Goal: Task Accomplishment & Management: Manage account settings

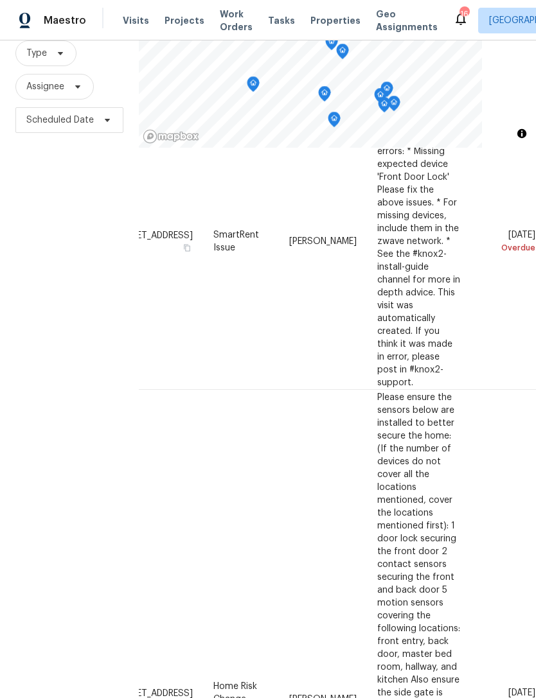
scroll to position [954, 118]
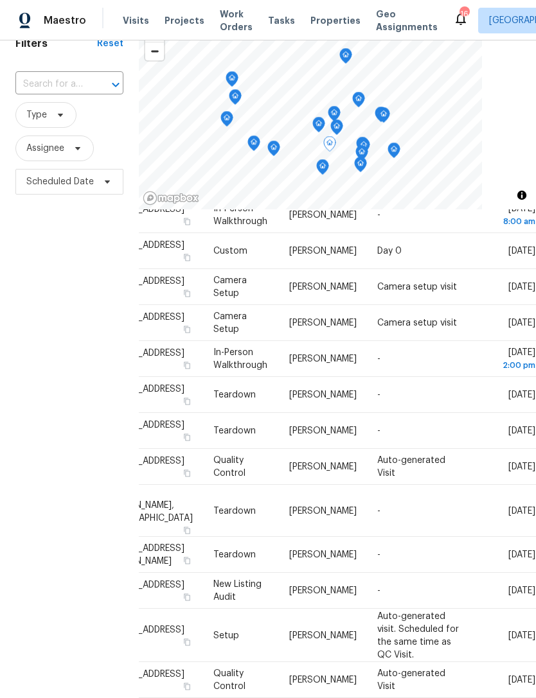
scroll to position [816, 109]
click at [0, 0] on div at bounding box center [0, 0] width 0 height 0
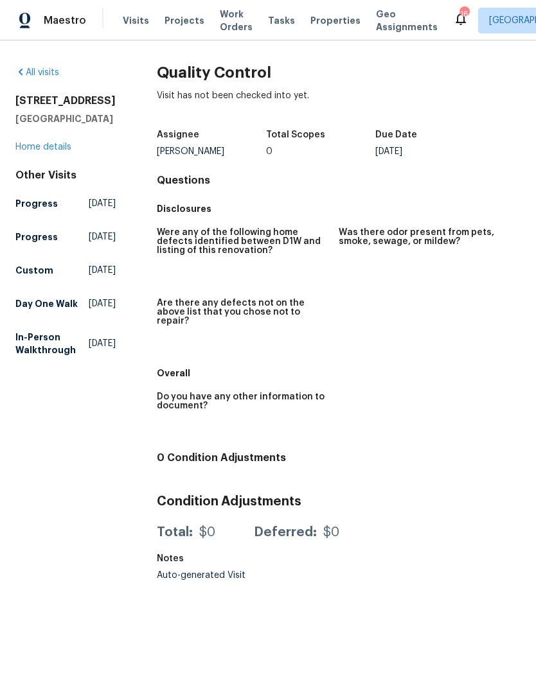
click at [47, 69] on link "All visits" at bounding box center [37, 72] width 44 height 9
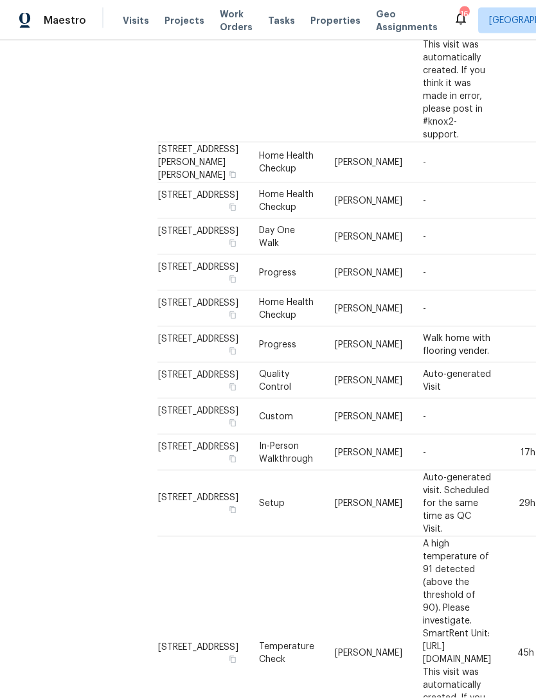
scroll to position [41, 0]
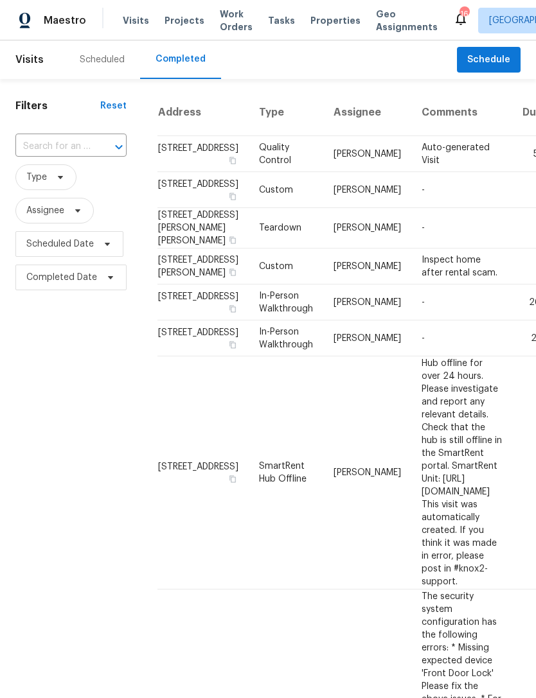
scroll to position [0, 0]
click at [49, 21] on span "Maestro" at bounding box center [65, 20] width 42 height 13
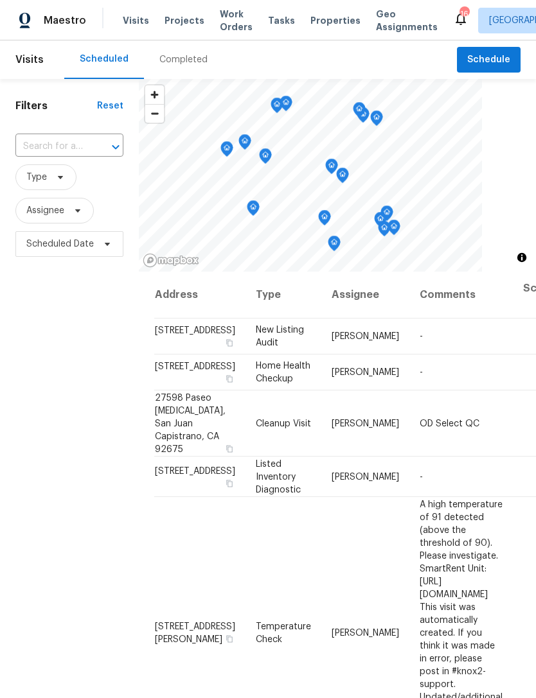
click at [72, 150] on input "text" at bounding box center [51, 147] width 72 height 20
click at [78, 145] on input "hollland" at bounding box center [51, 147] width 72 height 20
type input "holland"
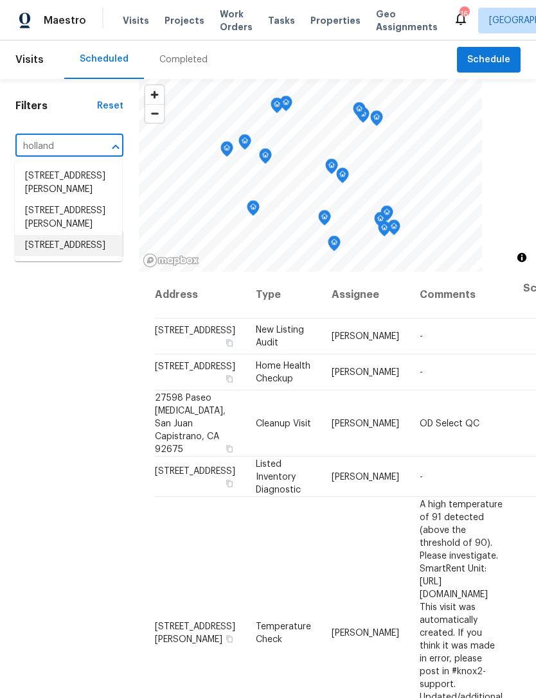
click at [74, 256] on li "8062 Holland Park St, Chino, CA 91708" at bounding box center [68, 245] width 107 height 21
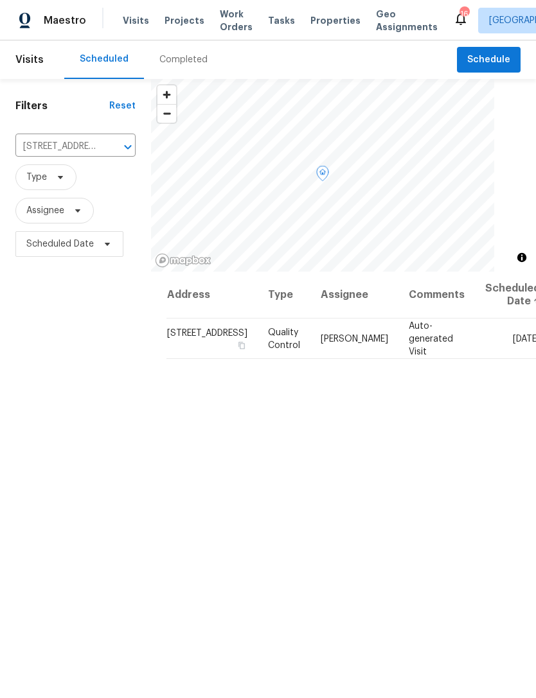
click at [0, 0] on icon at bounding box center [0, 0] width 0 height 0
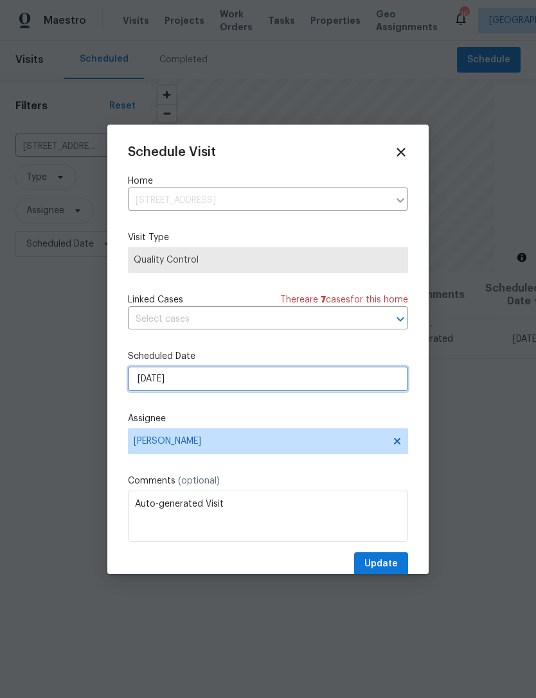
click at [306, 390] on input "8/20/2025" at bounding box center [268, 379] width 280 height 26
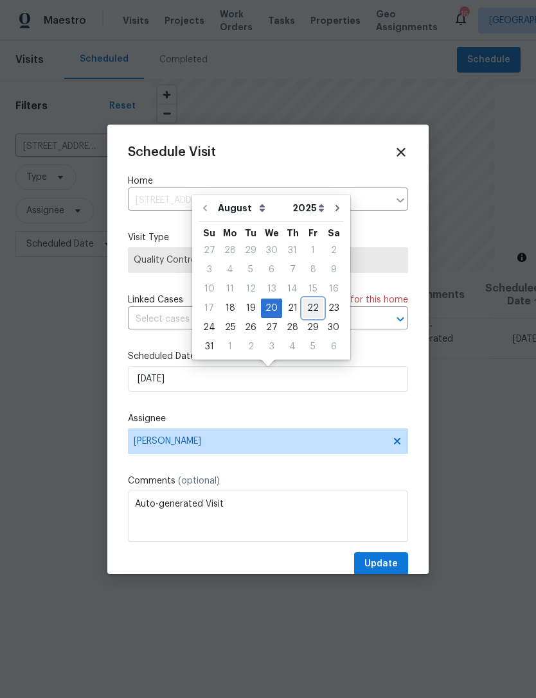
click at [312, 308] on div "22" at bounding box center [313, 308] width 21 height 18
type input "8/22/2025"
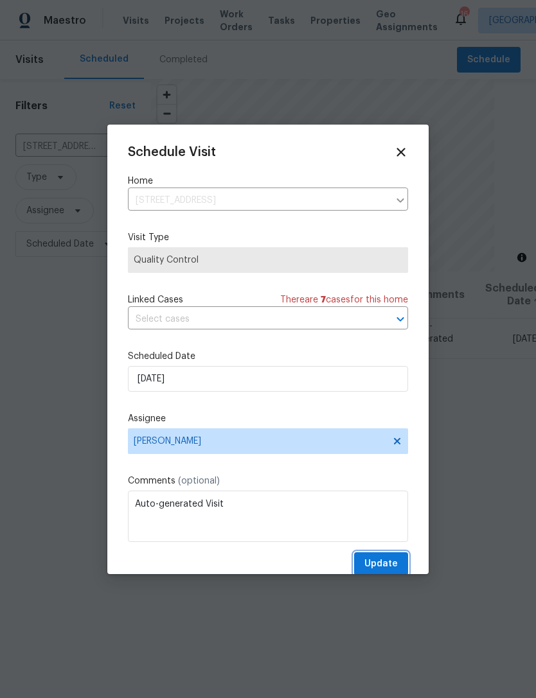
click at [374, 565] on span "Update" at bounding box center [380, 564] width 33 height 16
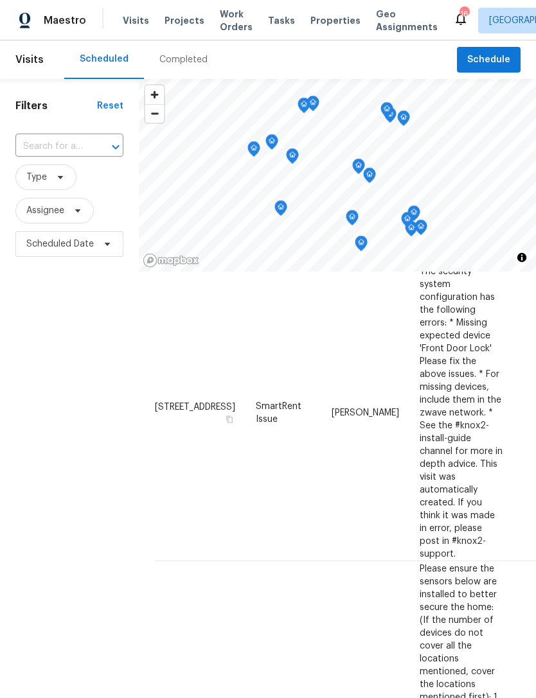
scroll to position [920, 0]
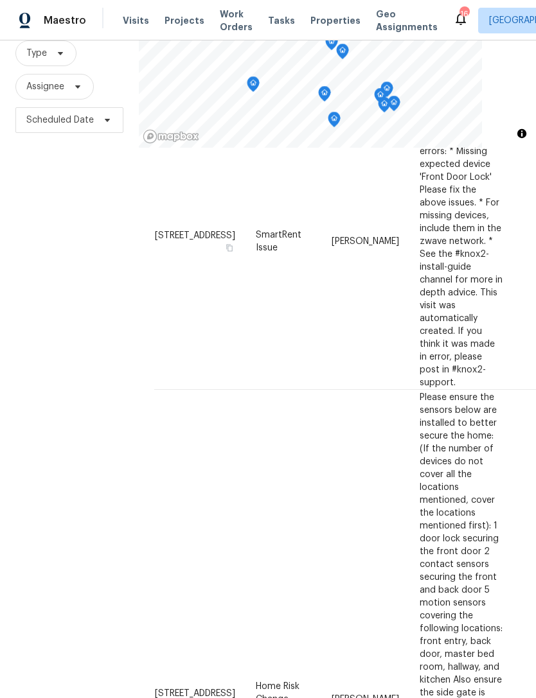
scroll to position [953, 7]
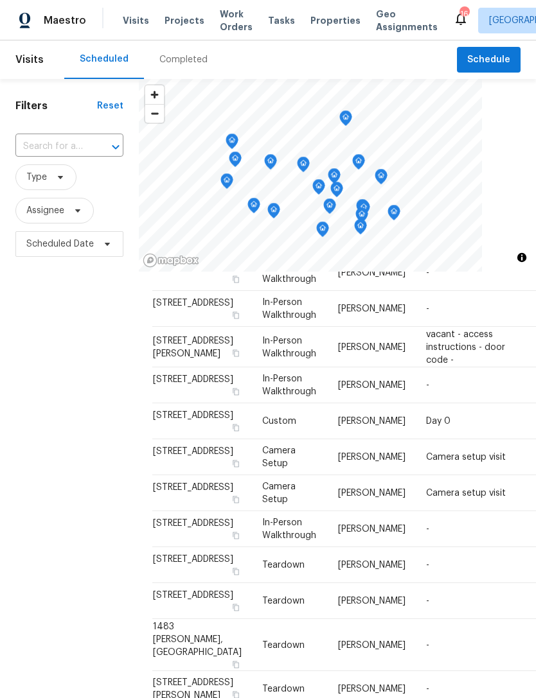
scroll to position [506, 0]
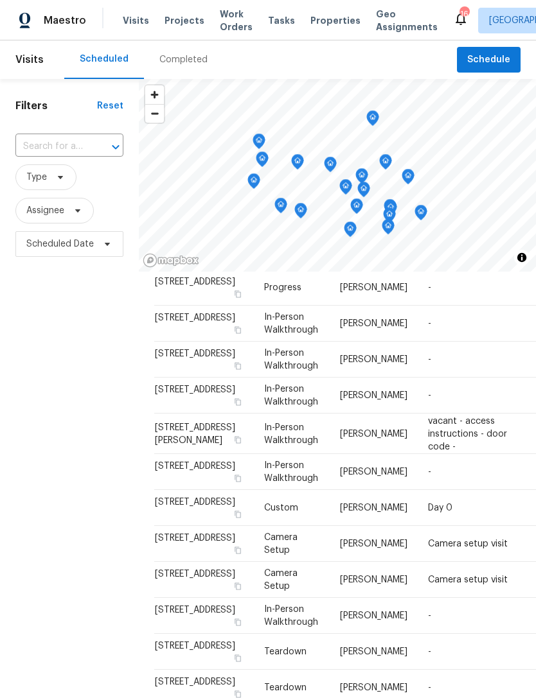
click at [456, 24] on icon at bounding box center [461, 19] width 10 height 13
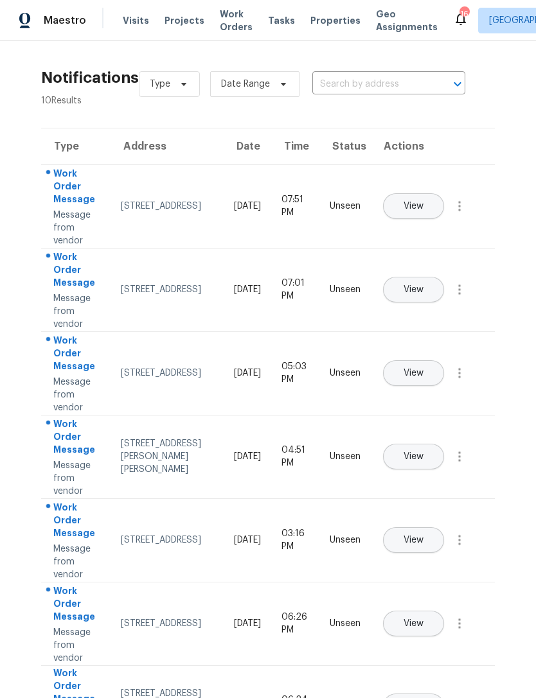
click at [166, 203] on div "5996 Birdie Dr, La Verne, CA 91750" at bounding box center [167, 206] width 93 height 13
click at [423, 202] on span "View" at bounding box center [413, 207] width 20 height 10
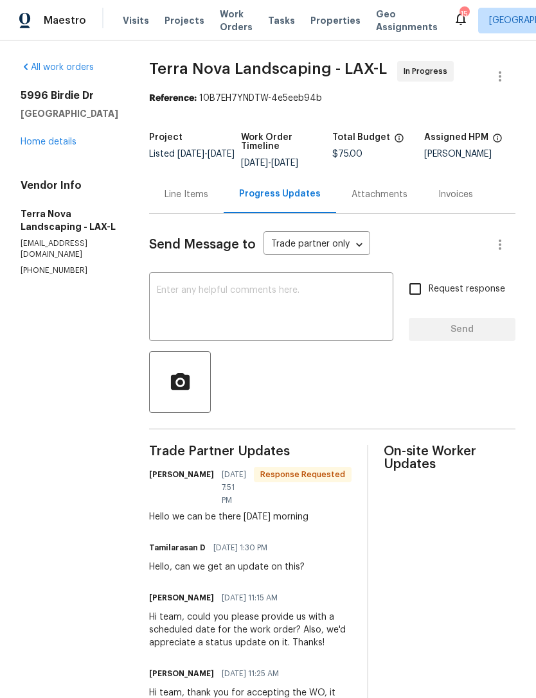
click at [43, 146] on link "Home details" at bounding box center [49, 141] width 56 height 9
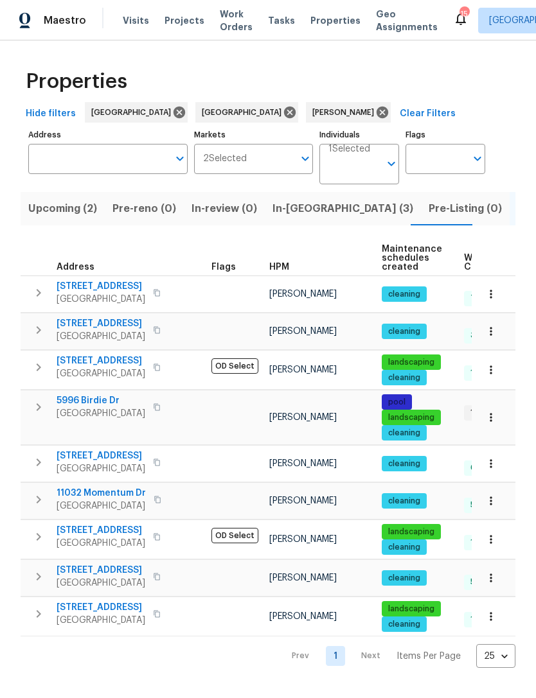
scroll to position [1, 0]
